Goal: Transaction & Acquisition: Purchase product/service

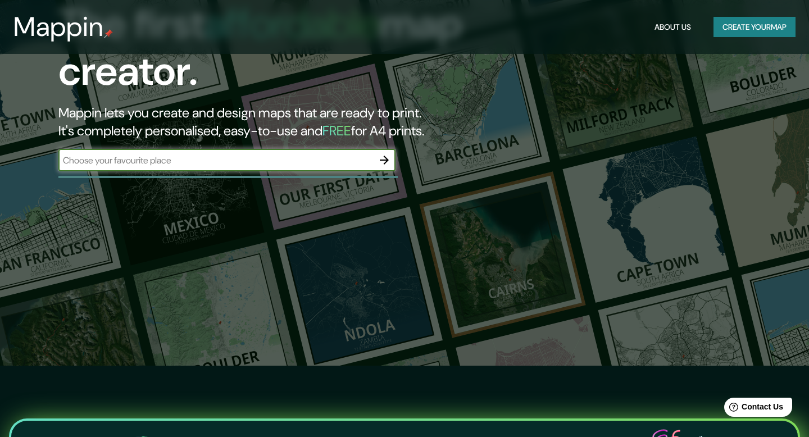
scroll to position [97, 0]
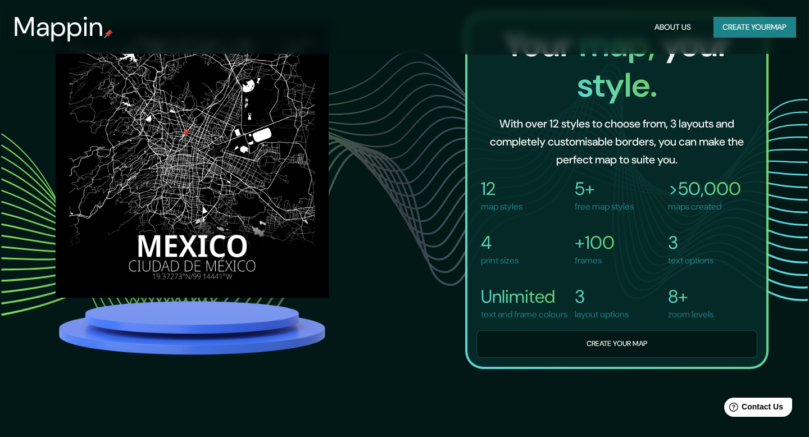
scroll to position [840, 0]
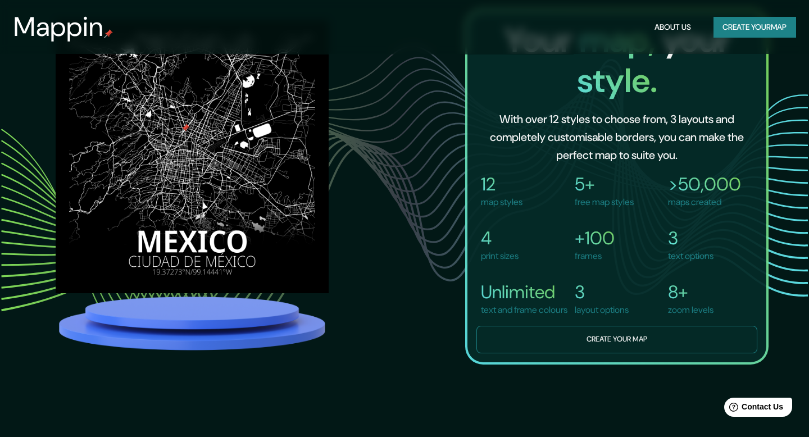
click at [572, 353] on button "Create your map" at bounding box center [616, 340] width 281 height 28
